Goal: Transaction & Acquisition: Purchase product/service

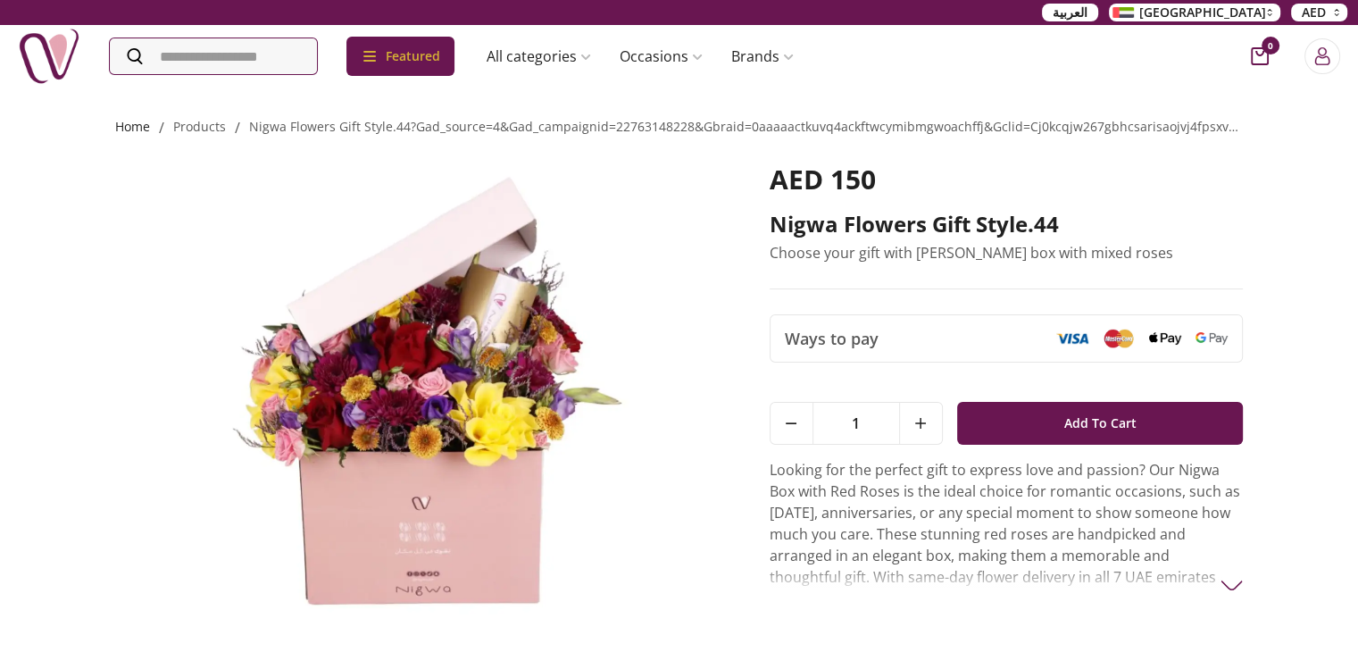
click at [130, 122] on link "Home" at bounding box center [132, 126] width 35 height 17
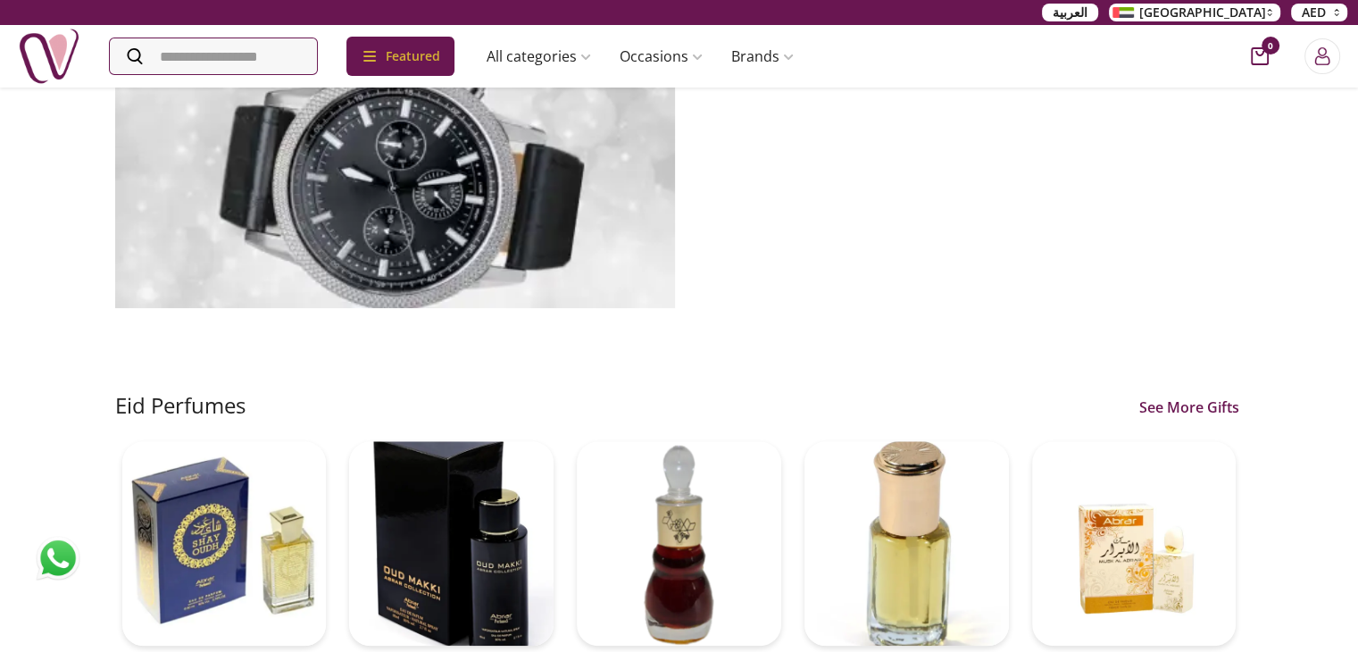
scroll to position [1250, 0]
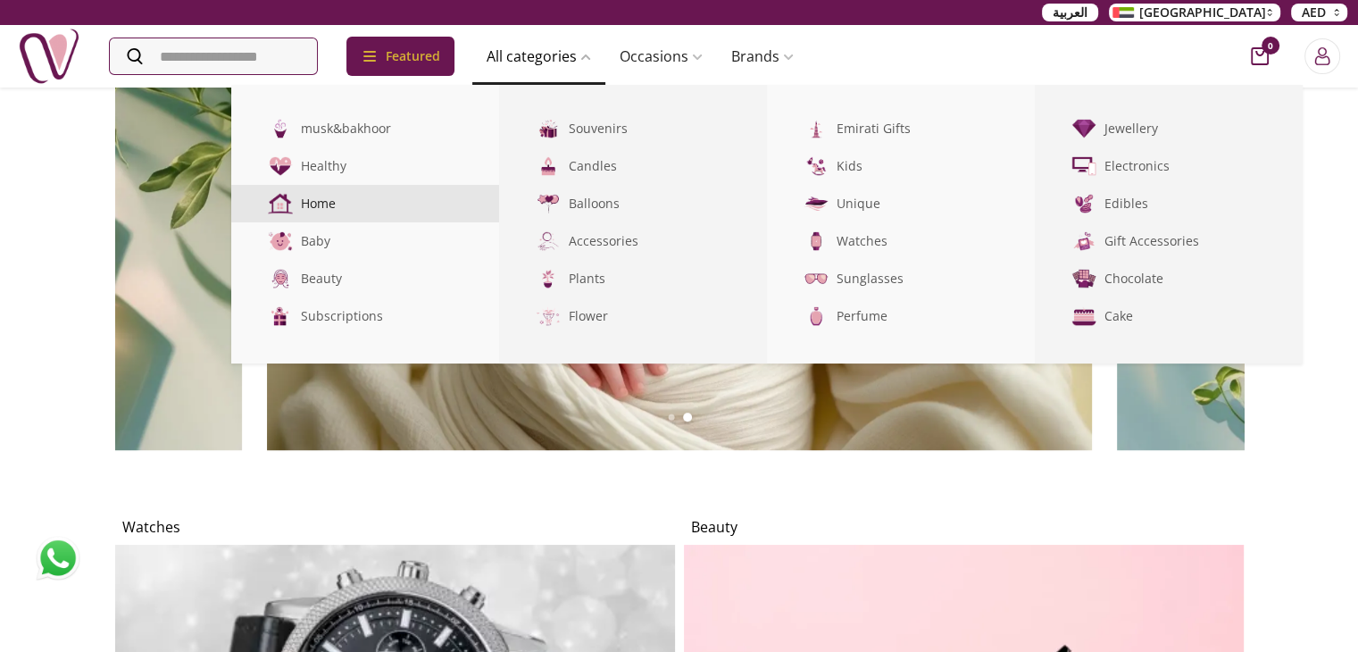
click at [352, 204] on link "Home" at bounding box center [365, 204] width 268 height 38
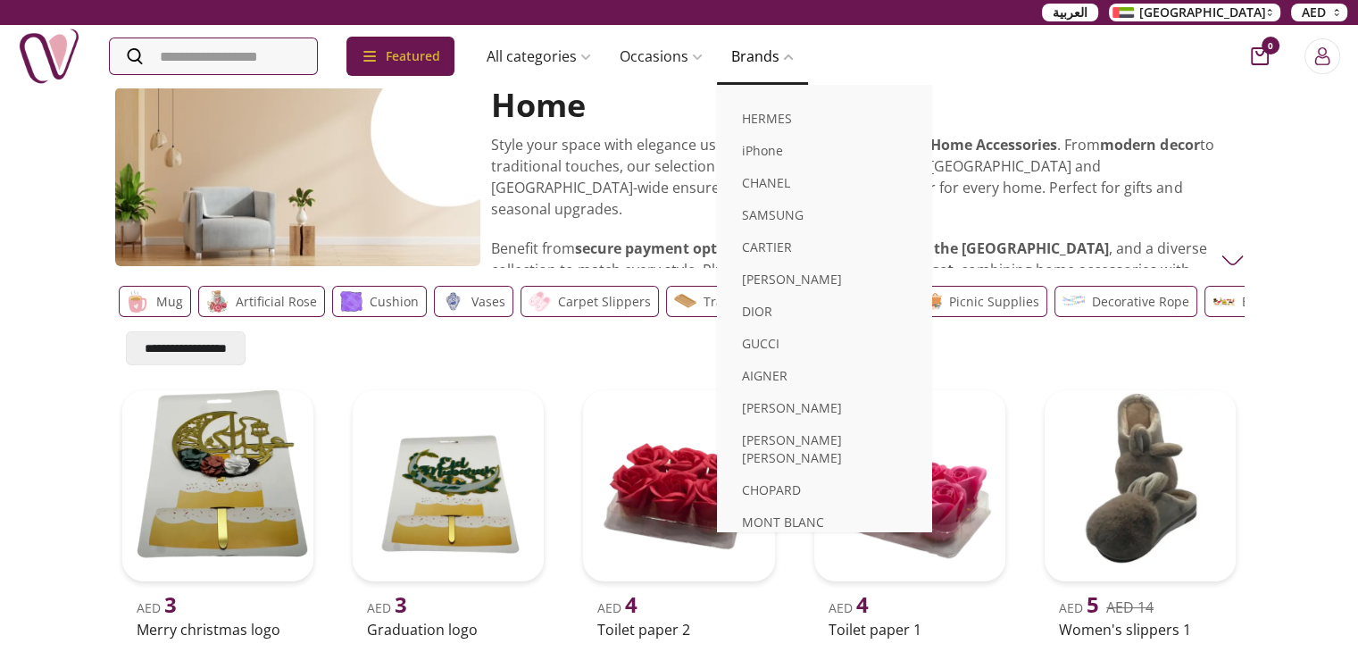
click at [775, 50] on link "Brands" at bounding box center [762, 56] width 91 height 36
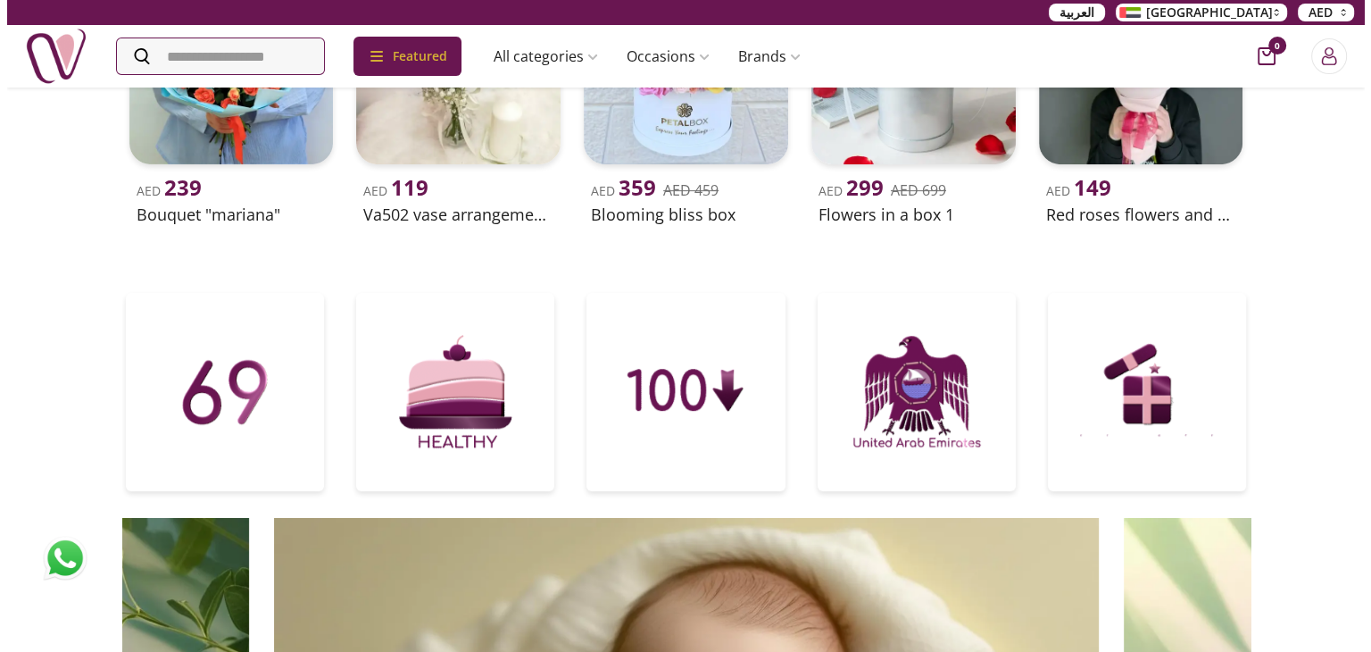
scroll to position [714, 0]
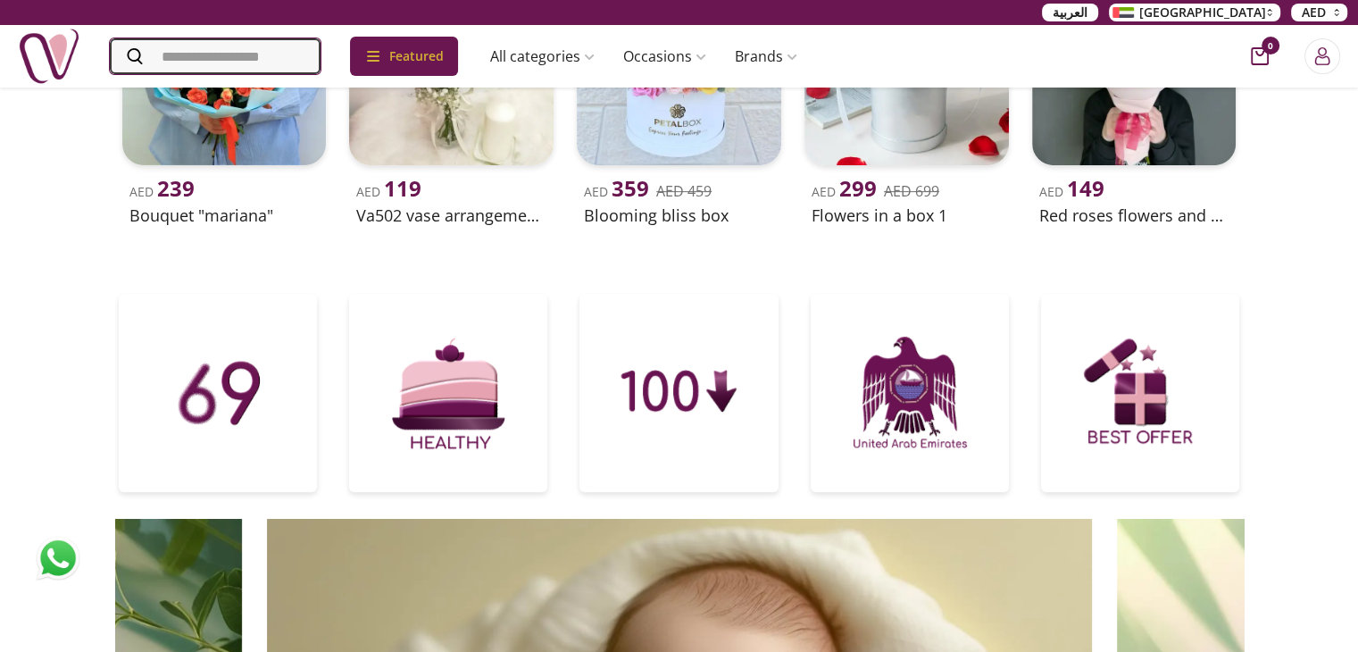
click at [256, 46] on input "Search" at bounding box center [215, 56] width 211 height 36
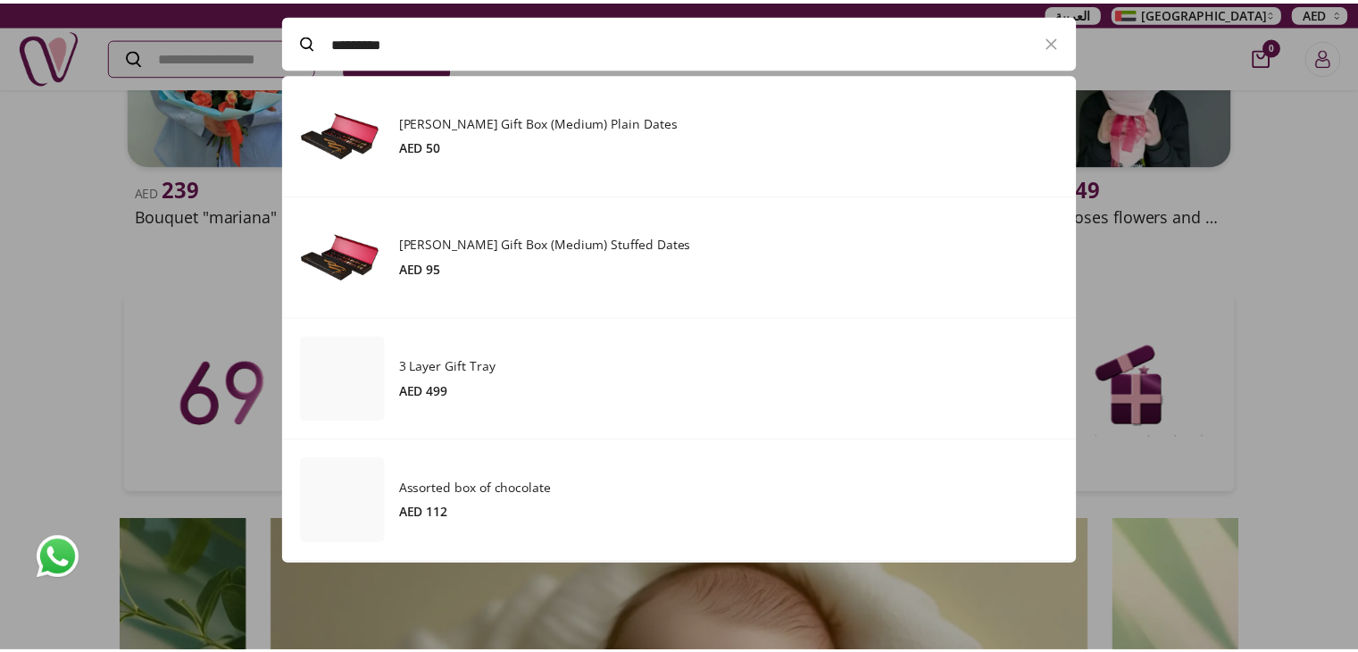
scroll to position [490, 801]
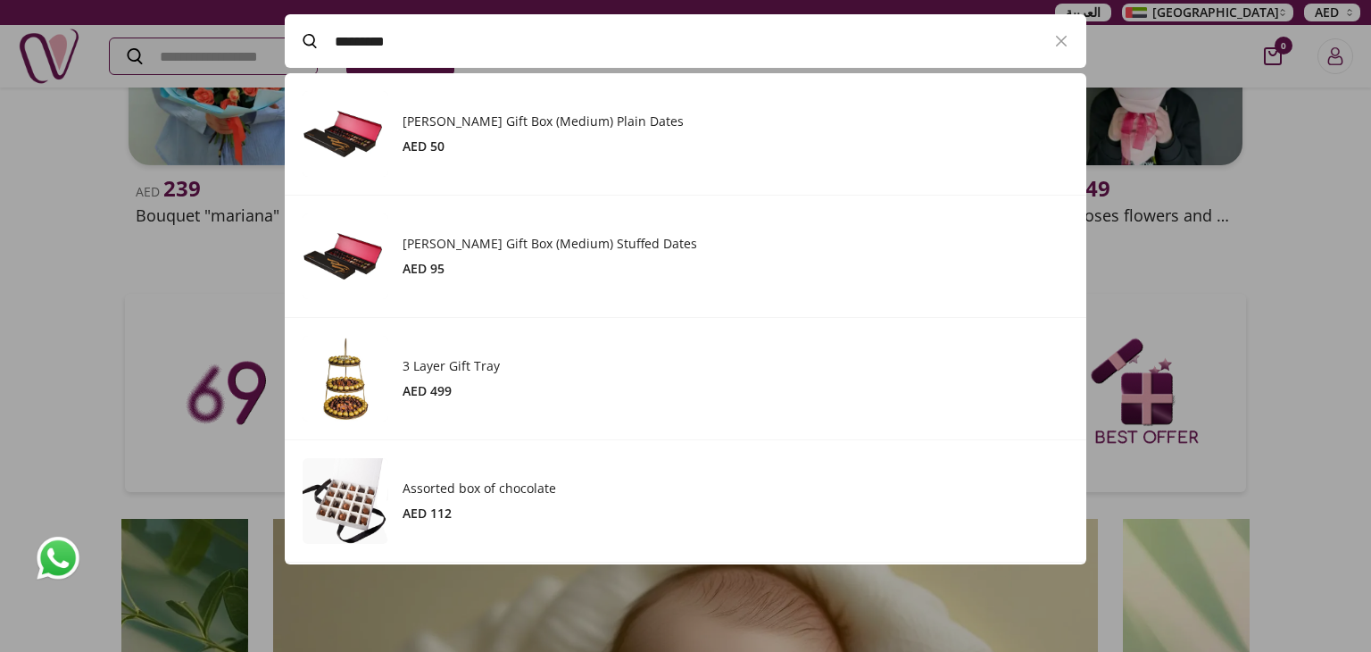
type input "*********"
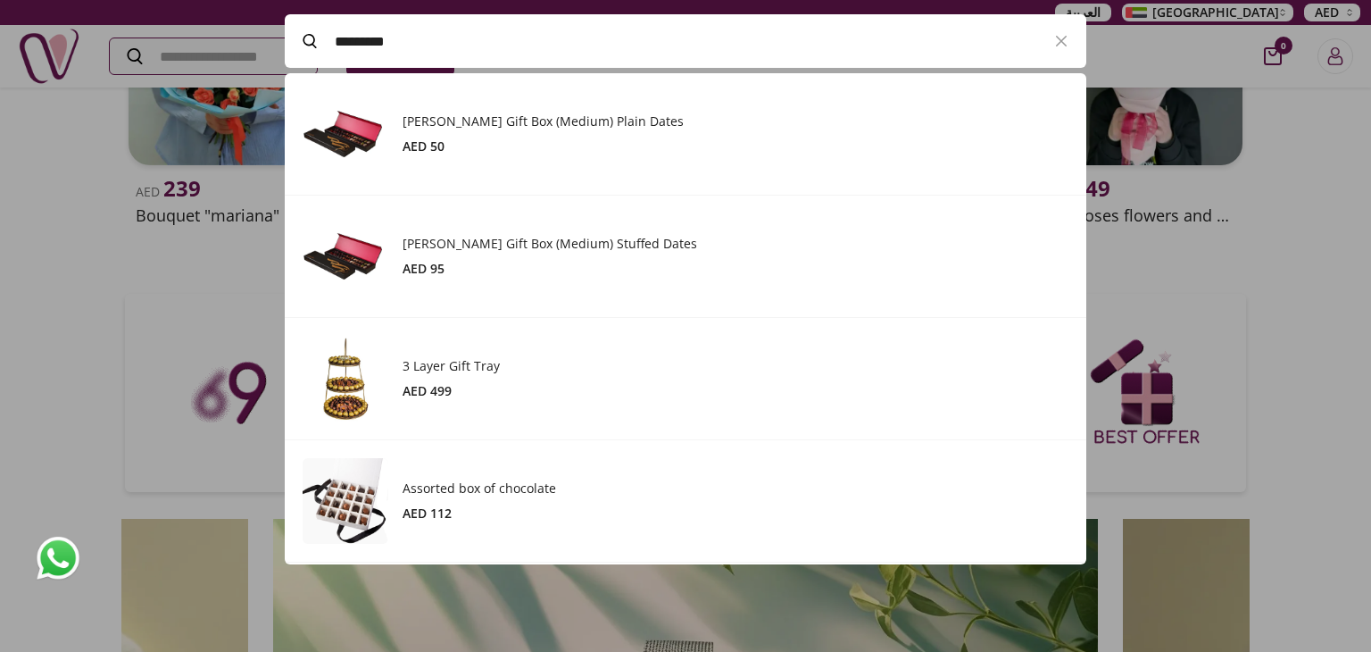
click at [475, 488] on h3 "Assorted box of chocolate" at bounding box center [736, 488] width 666 height 18
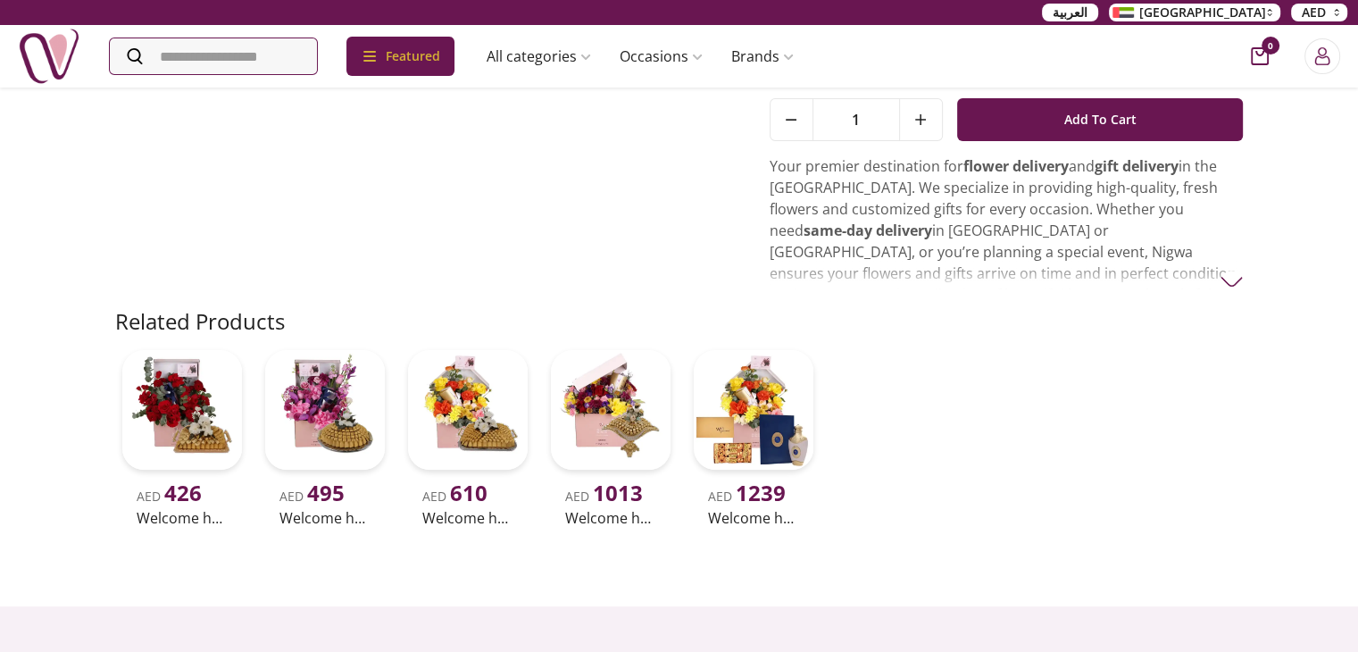
scroll to position [268, 0]
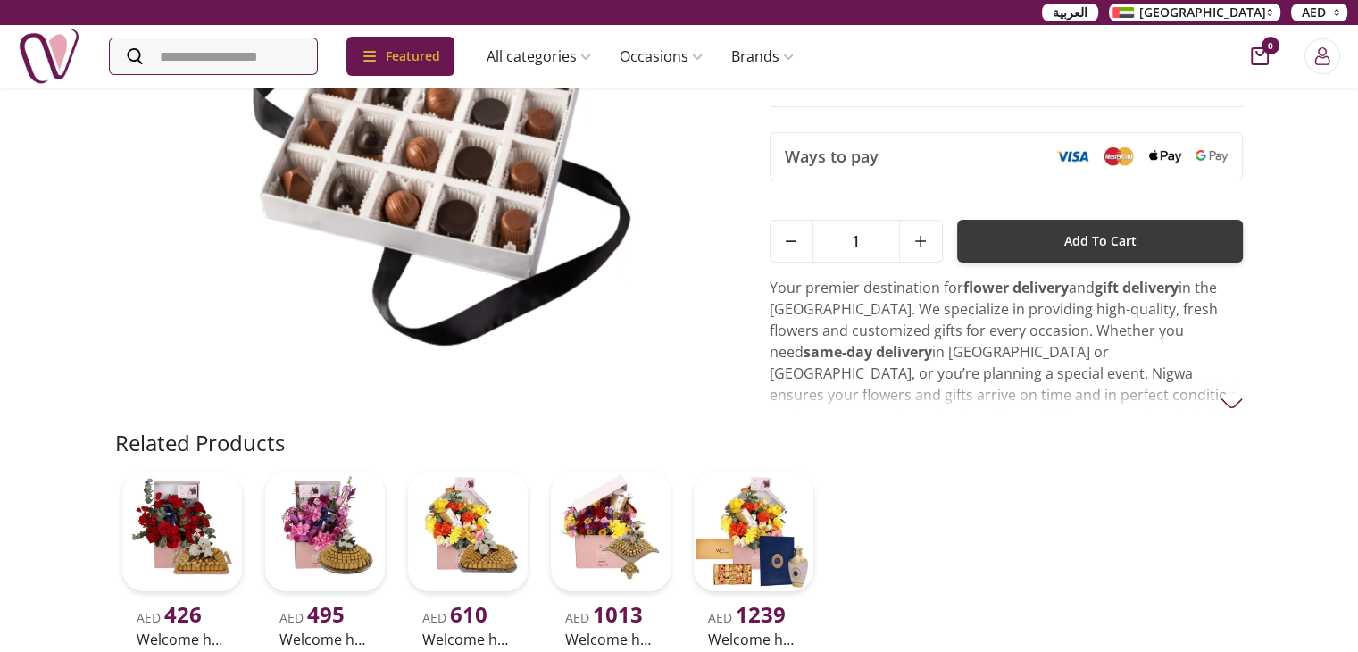
click at [1076, 251] on span "Add To Cart" at bounding box center [1100, 241] width 72 height 32
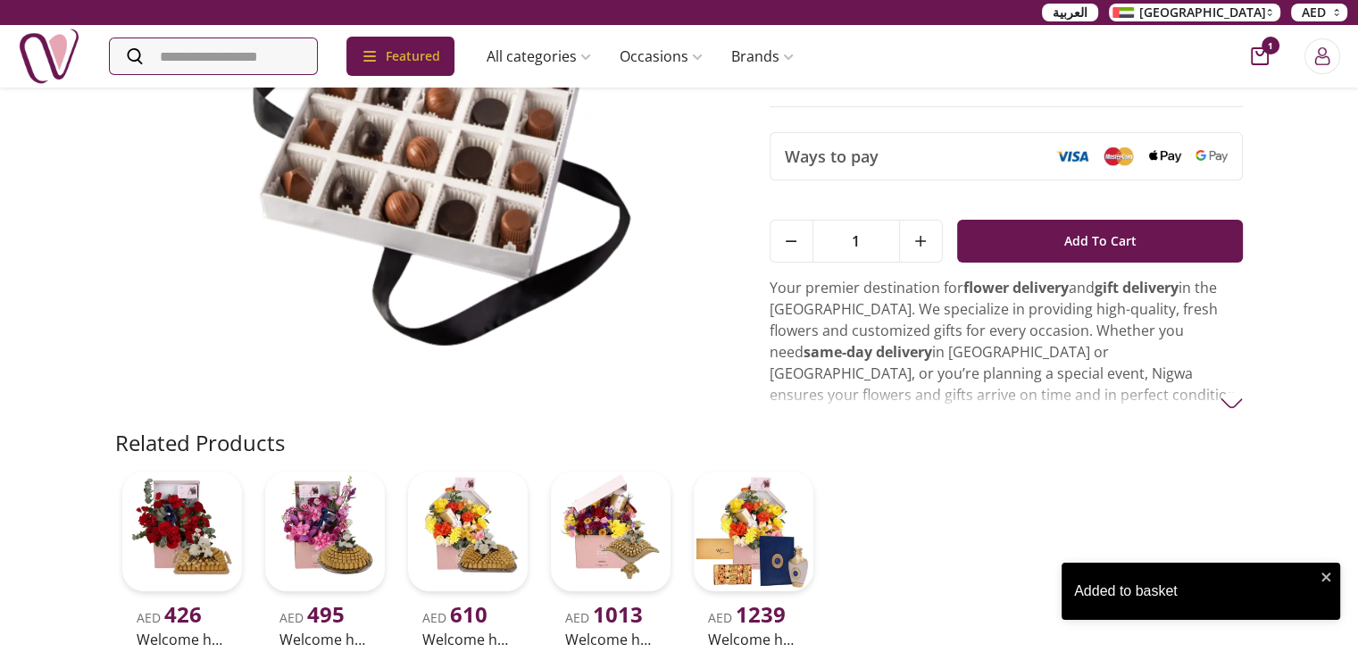
click at [1112, 592] on div "Added to basket" at bounding box center [1194, 590] width 241 height 21
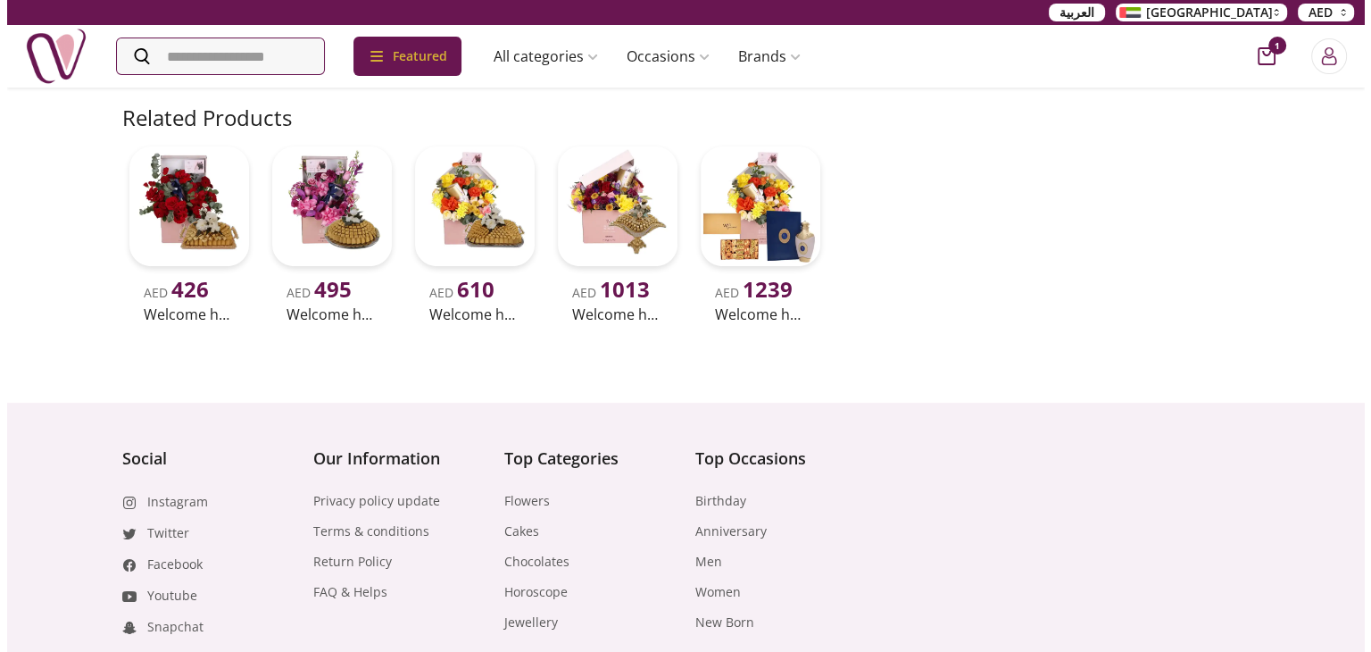
scroll to position [357, 0]
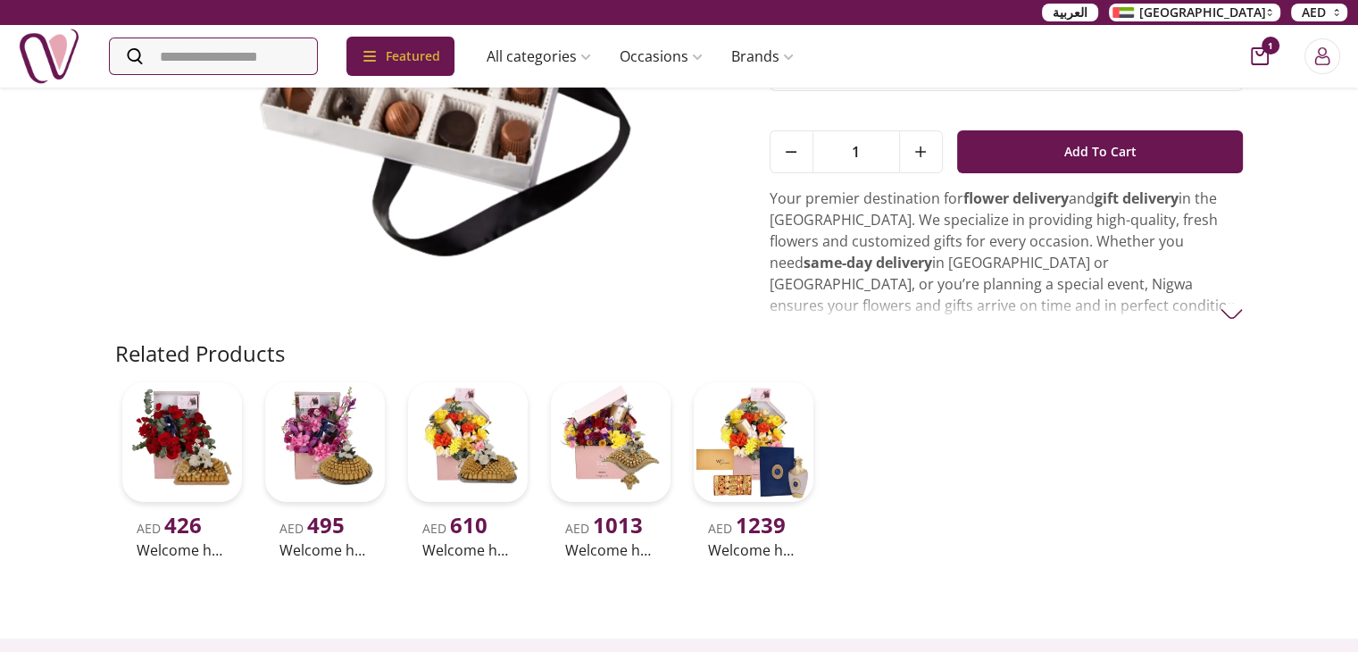
click at [1261, 63] on icon "cart-button" at bounding box center [1260, 56] width 18 height 18
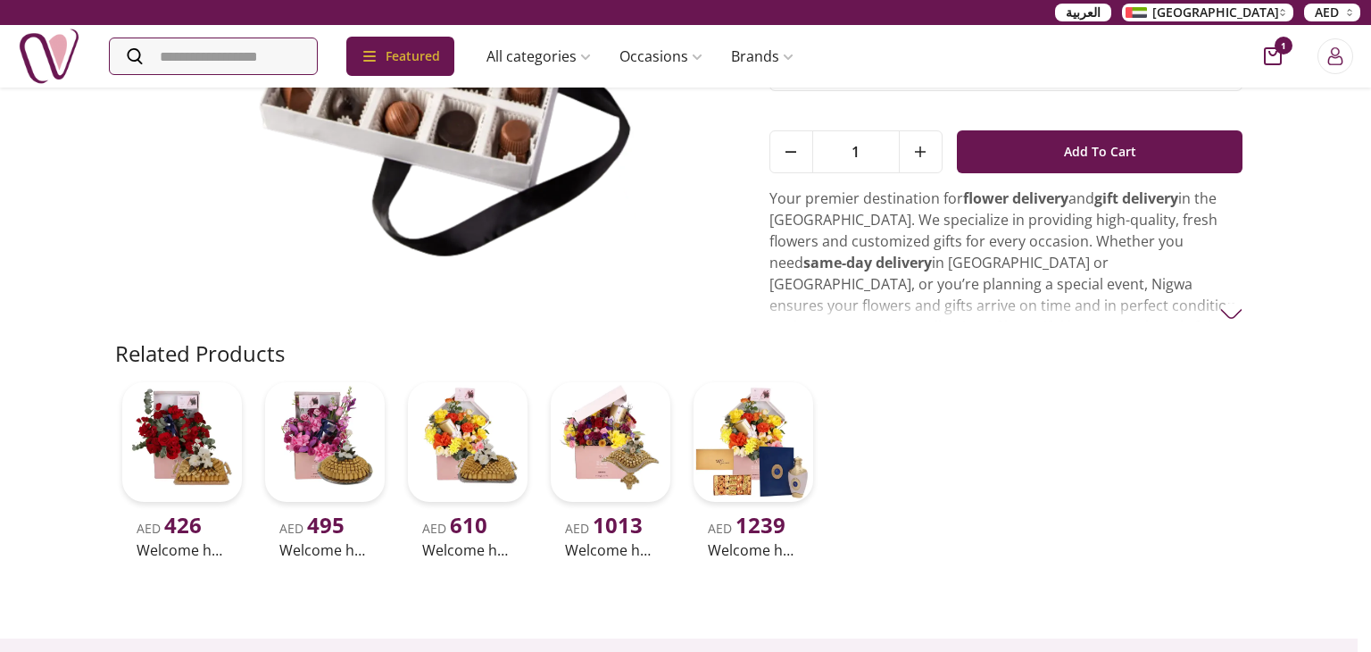
scroll to position [8, 8]
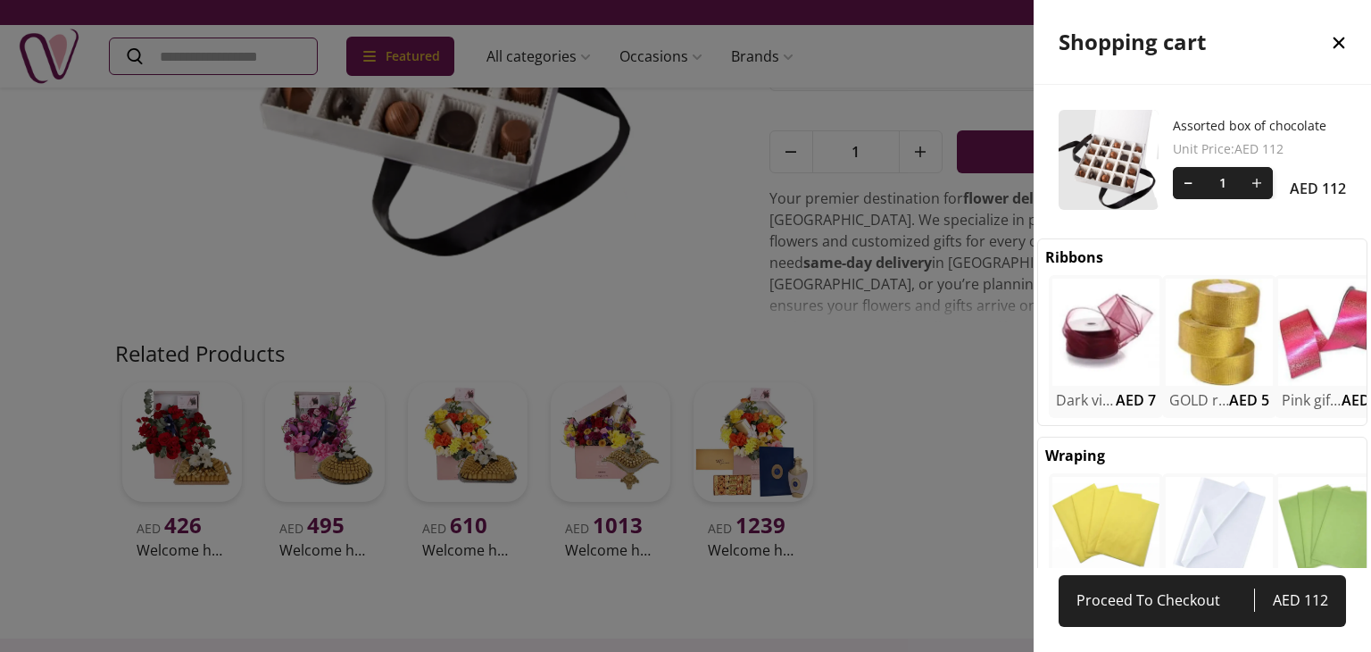
click at [581, 284] on div at bounding box center [685, 326] width 1371 height 652
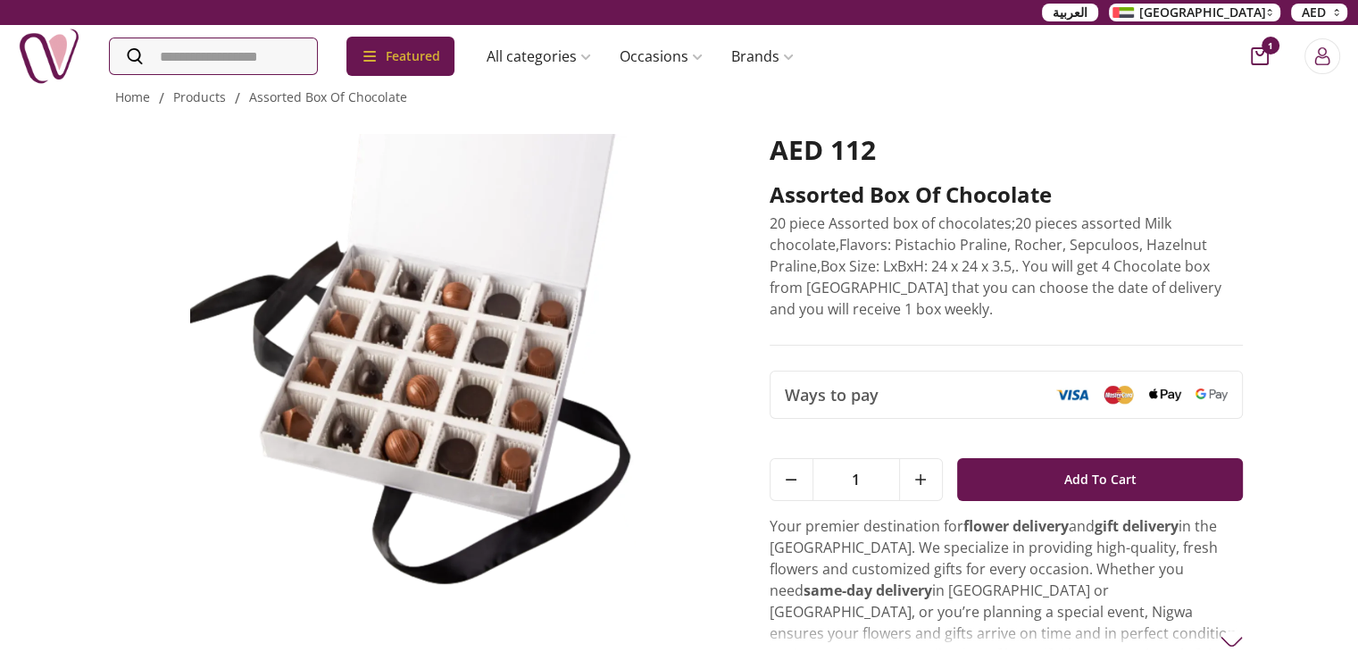
scroll to position [0, 0]
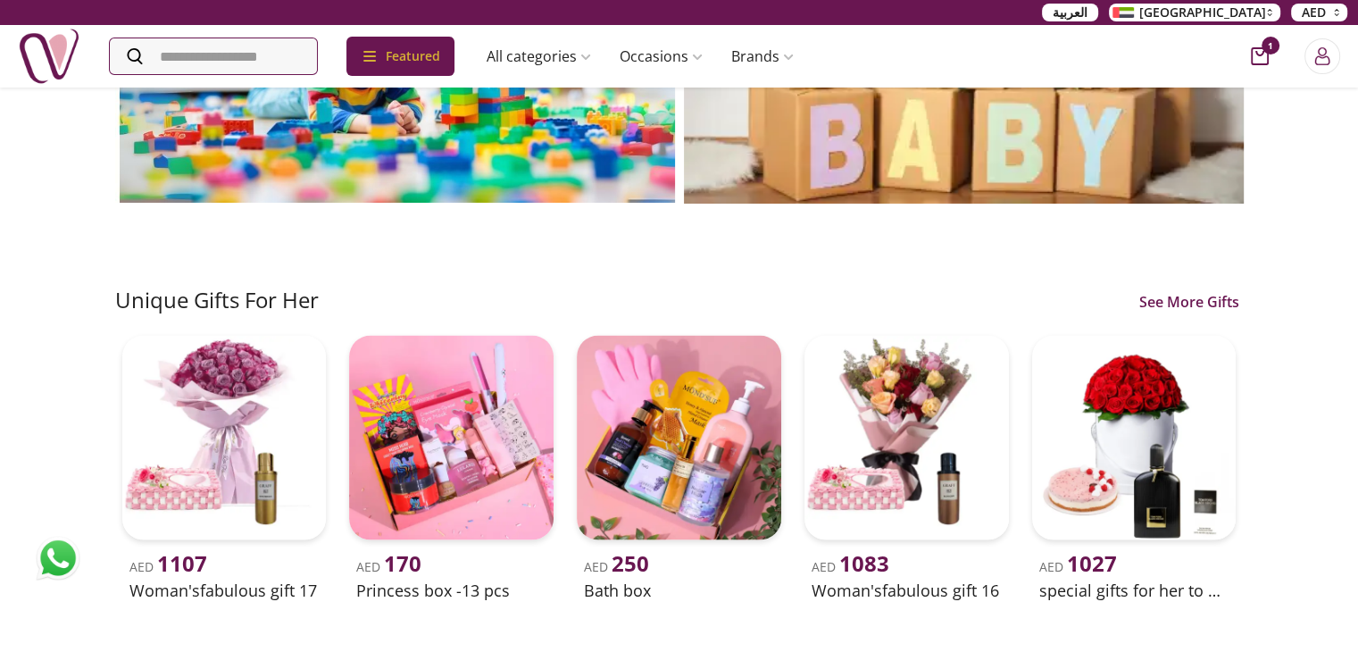
scroll to position [3839, 0]
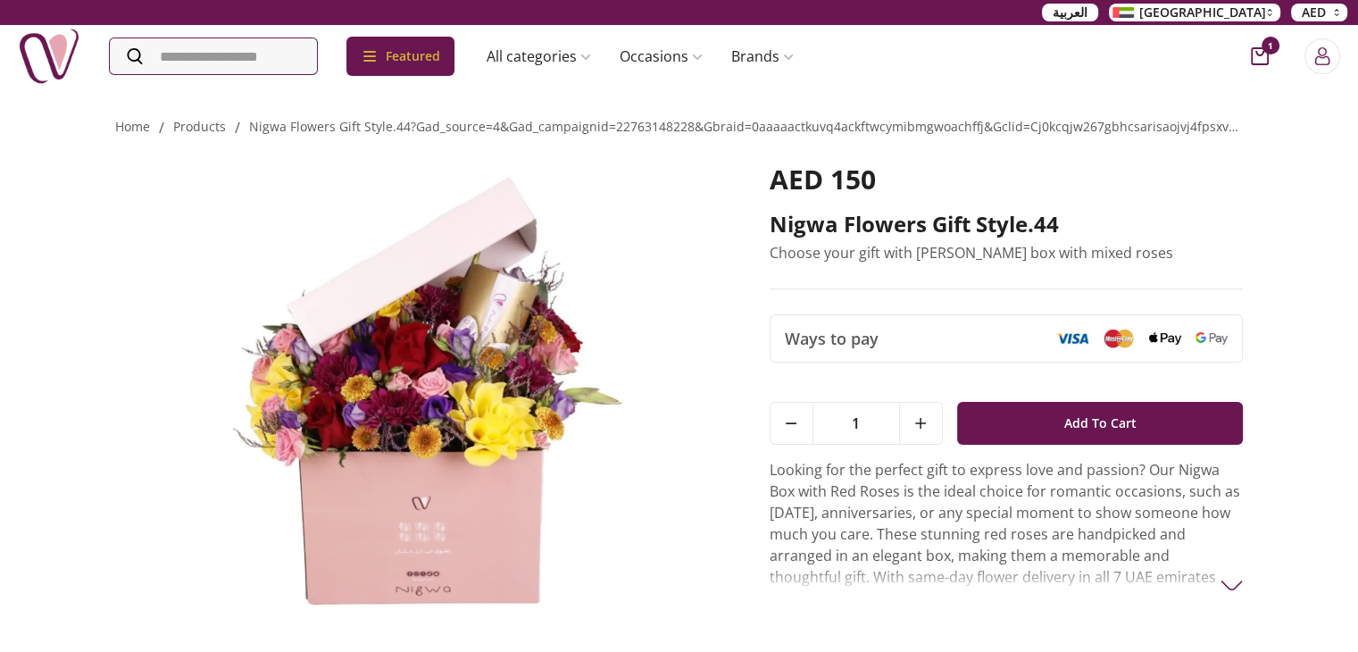
click at [71, 63] on img at bounding box center [49, 56] width 63 height 63
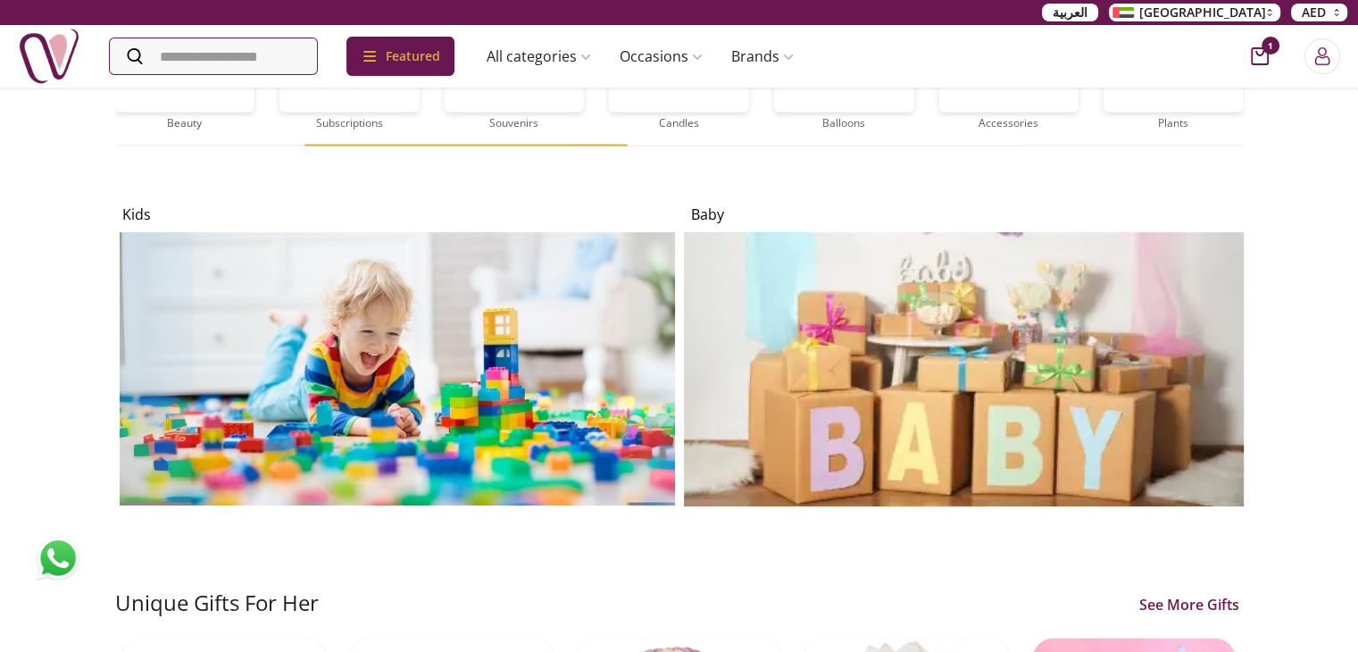
scroll to position [3482, 0]
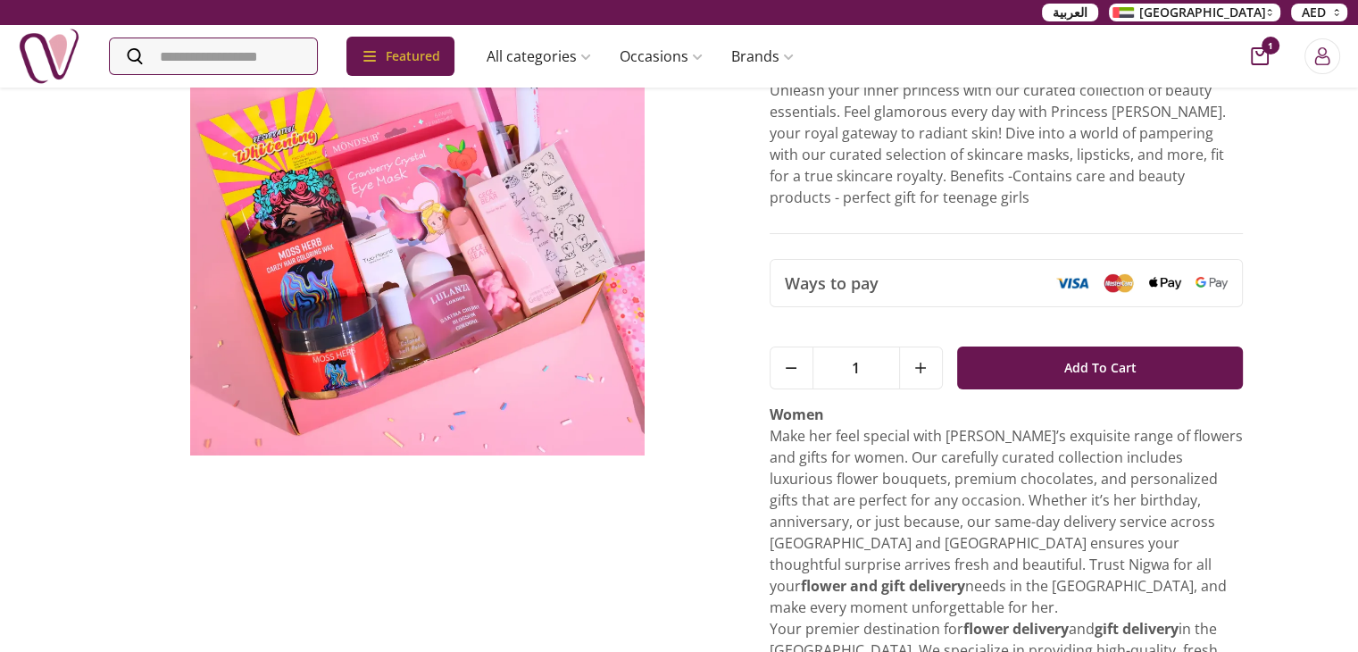
scroll to position [34, 0]
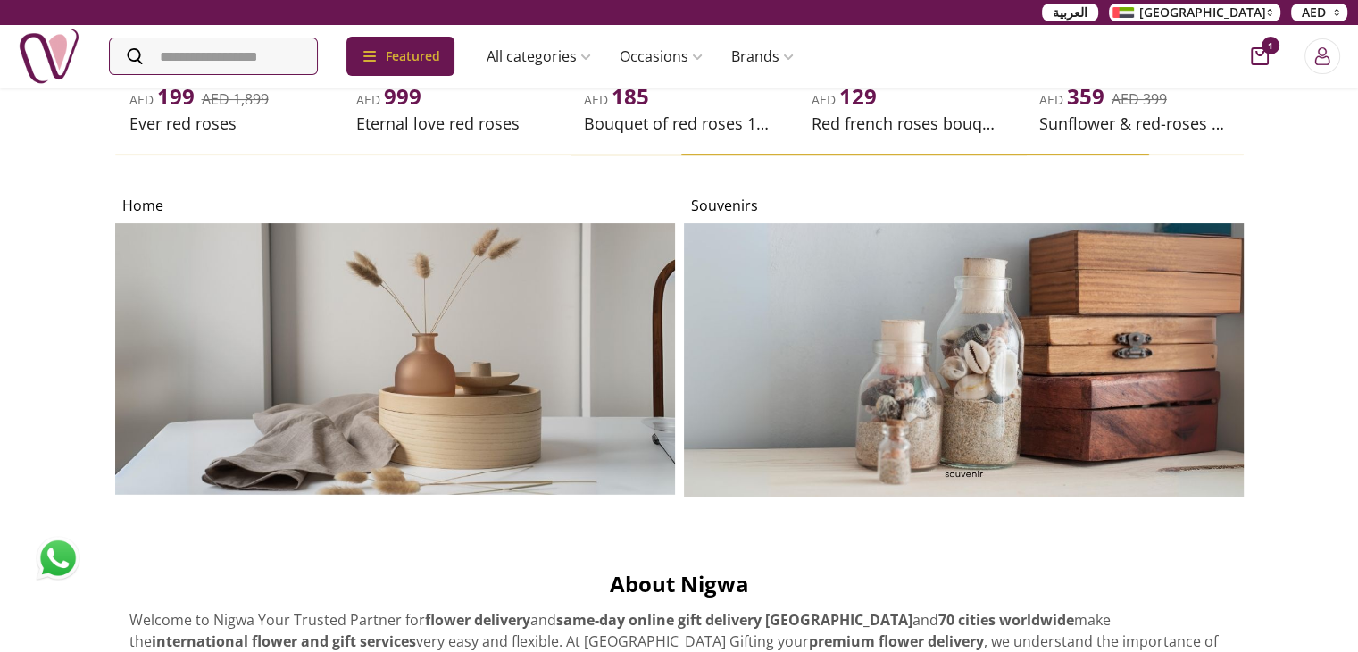
scroll to position [7054, 0]
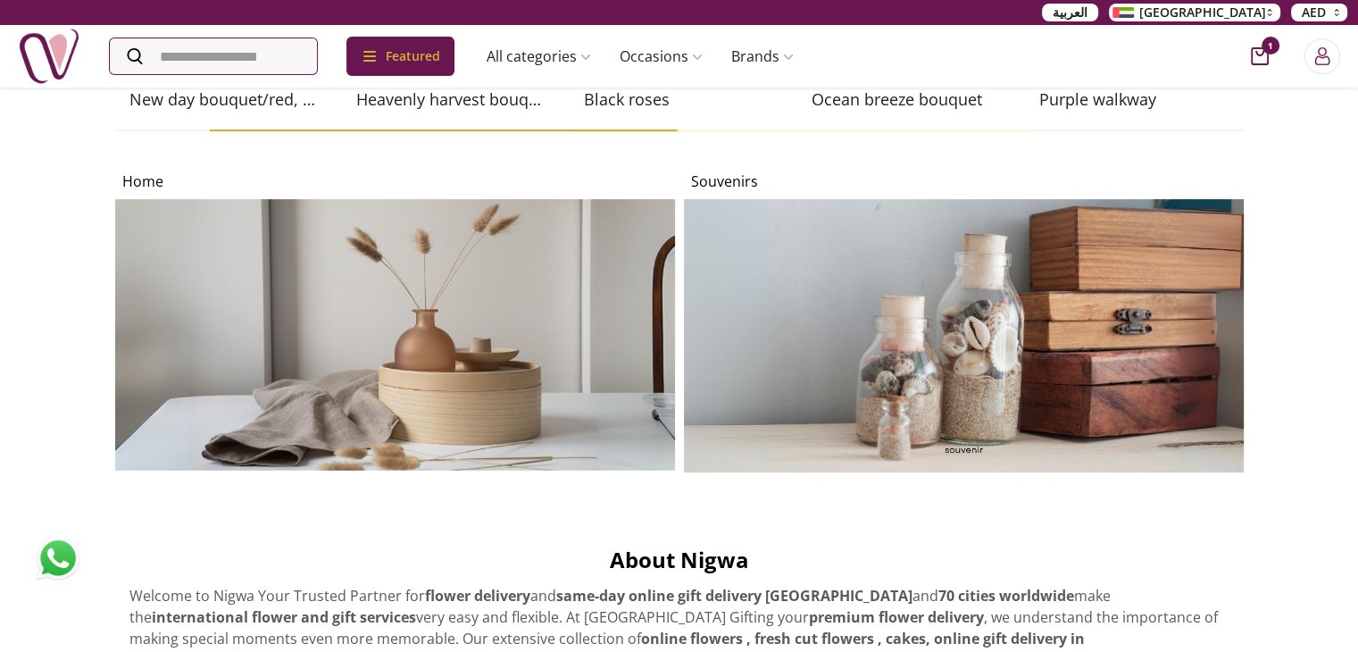
scroll to position [7143, 0]
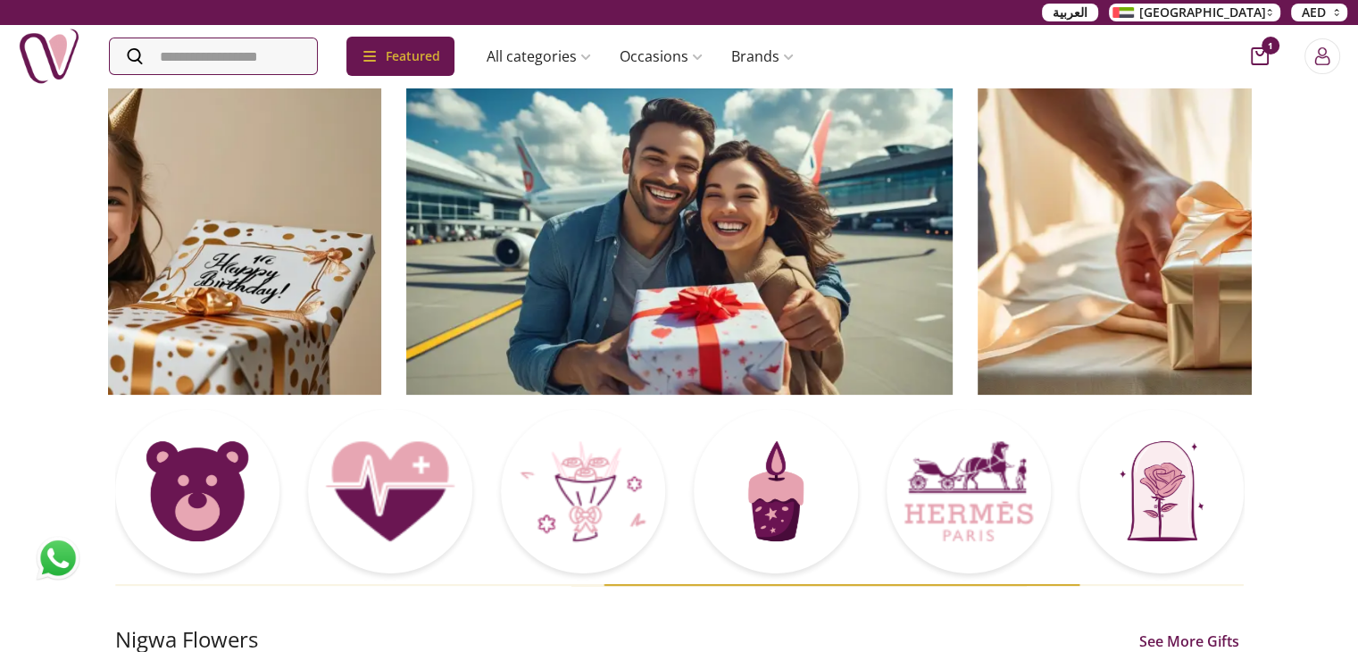
click at [869, 51] on div "Featured Accessories Cake Flower Kids All categories musk&bakhoor Healthy Home …" at bounding box center [679, 56] width 1358 height 63
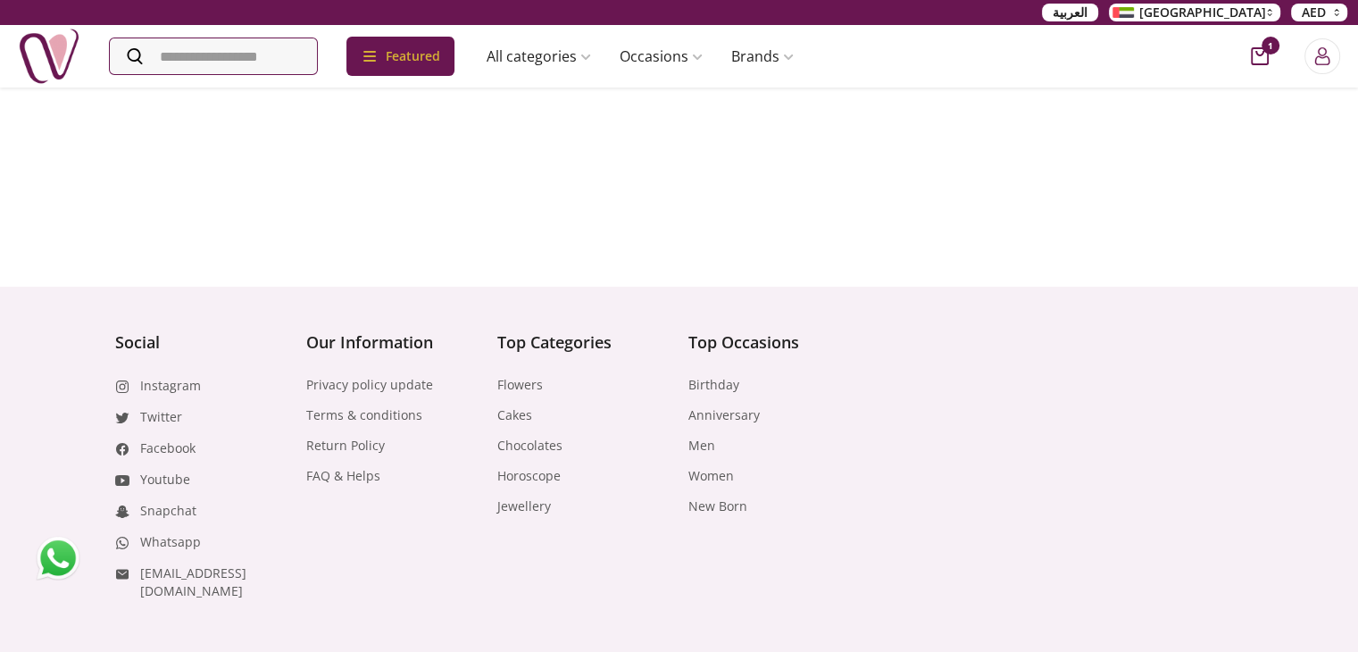
scroll to position [7653, 0]
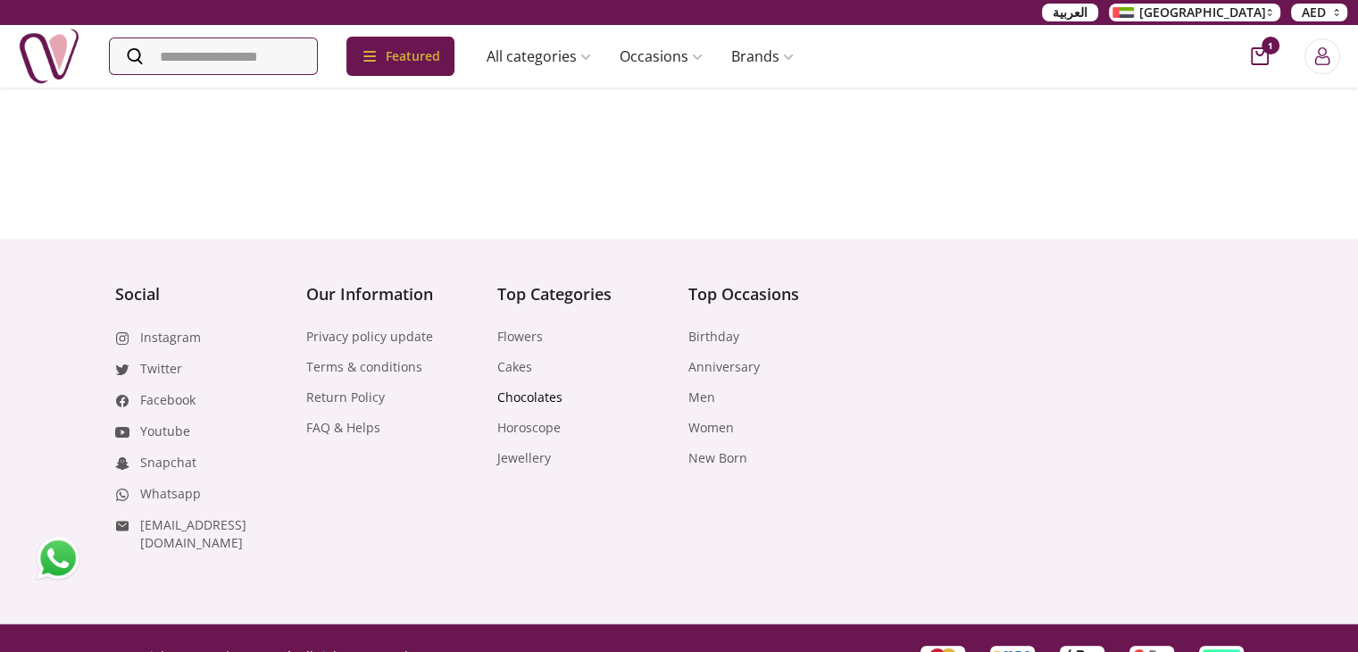
click at [545, 388] on link "Chocolates" at bounding box center [529, 397] width 65 height 18
